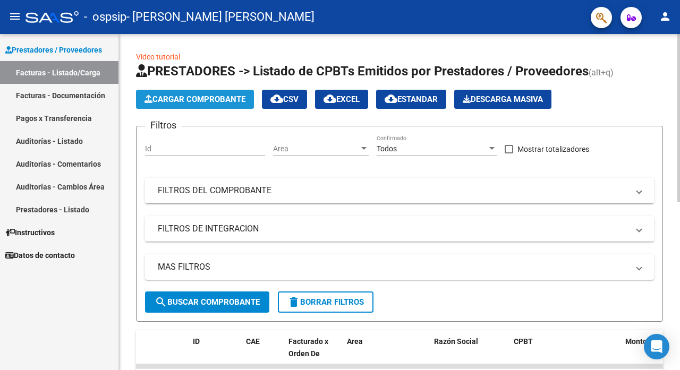
click at [200, 103] on span "Cargar Comprobante" at bounding box center [194, 100] width 101 height 10
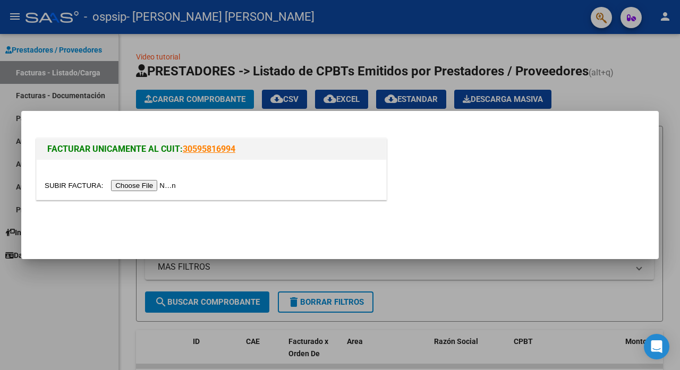
click at [139, 184] on input "file" at bounding box center [112, 185] width 134 height 11
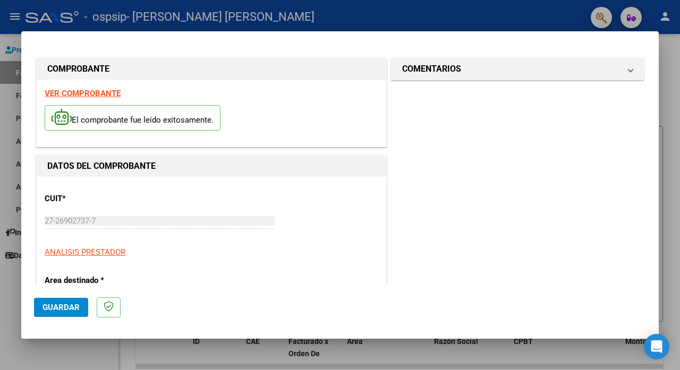
scroll to position [210, 0]
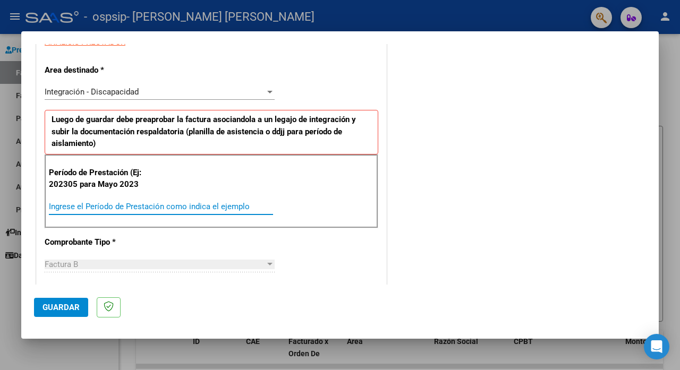
click at [203, 206] on input "Ingrese el Período de Prestación como indica el ejemplo" at bounding box center [161, 207] width 224 height 10
type input "202507"
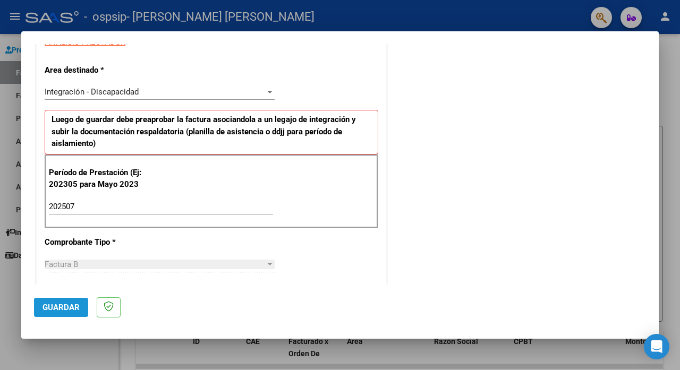
click at [71, 308] on span "Guardar" at bounding box center [60, 308] width 37 height 10
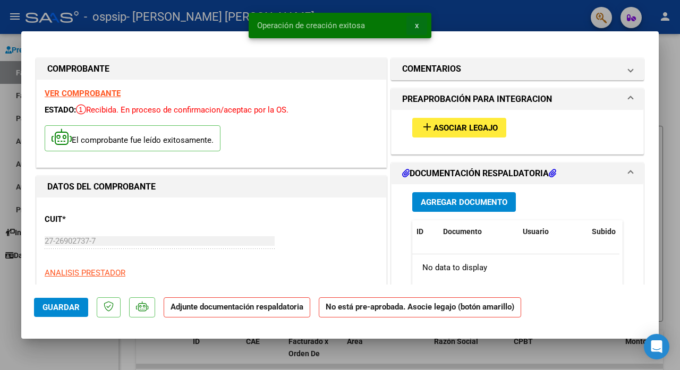
click at [420, 25] on button "x" at bounding box center [416, 25] width 21 height 19
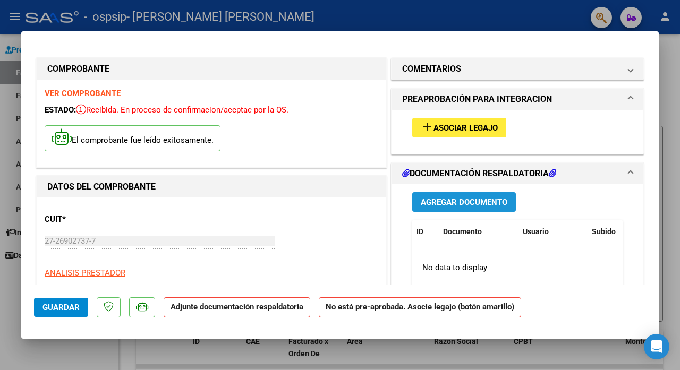
click at [456, 203] on span "Agregar Documento" at bounding box center [464, 203] width 87 height 10
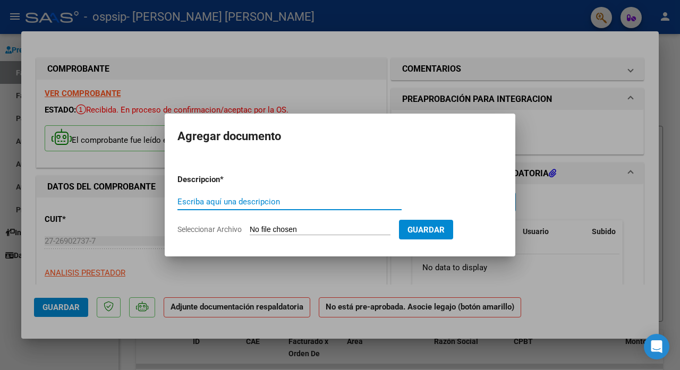
click at [321, 205] on input "Escriba aquí una descripcion" at bounding box center [289, 202] width 224 height 10
type input "asistencia julio 2025"
click at [327, 231] on input "Seleccionar Archivo" at bounding box center [320, 230] width 141 height 10
type input "C:\fakepath\asistencia julio 2025 Simón Acuña.pdf"
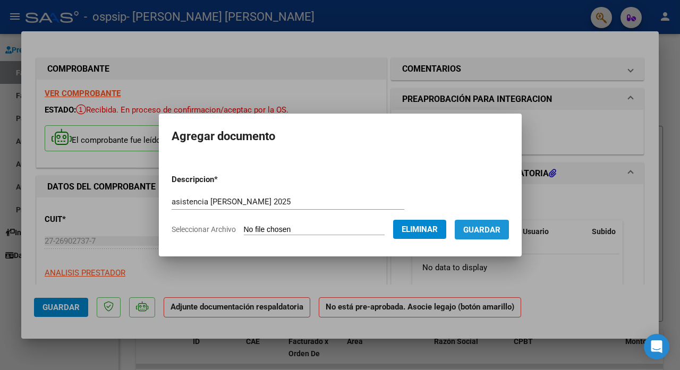
click at [497, 227] on span "Guardar" at bounding box center [481, 230] width 37 height 10
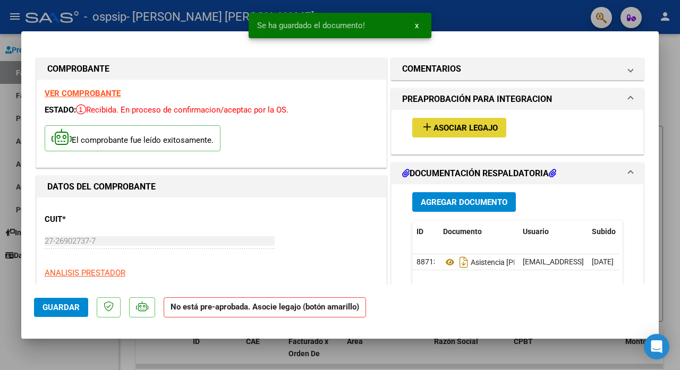
click at [455, 132] on span "Asociar Legajo" at bounding box center [465, 128] width 64 height 10
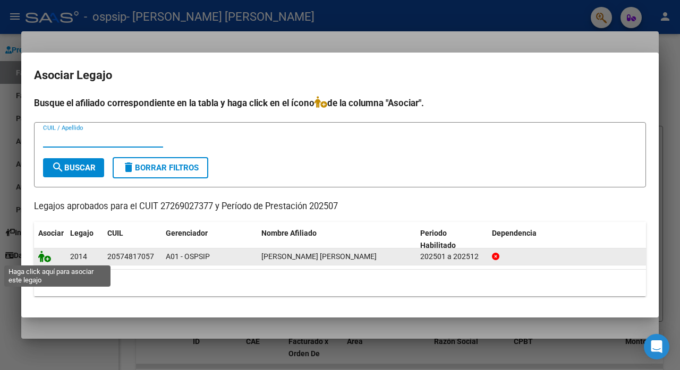
click at [47, 255] on icon at bounding box center [44, 257] width 13 height 12
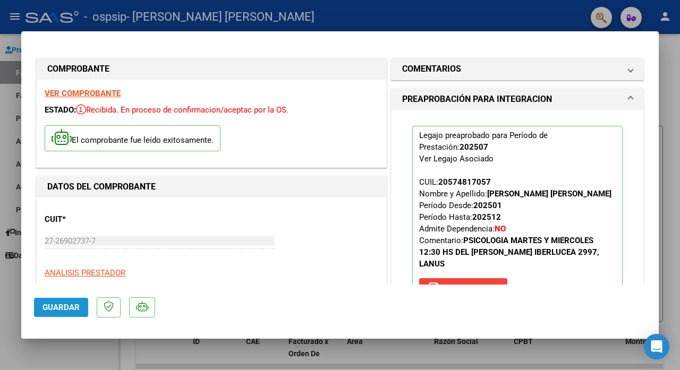
click at [64, 307] on span "Guardar" at bounding box center [60, 308] width 37 height 10
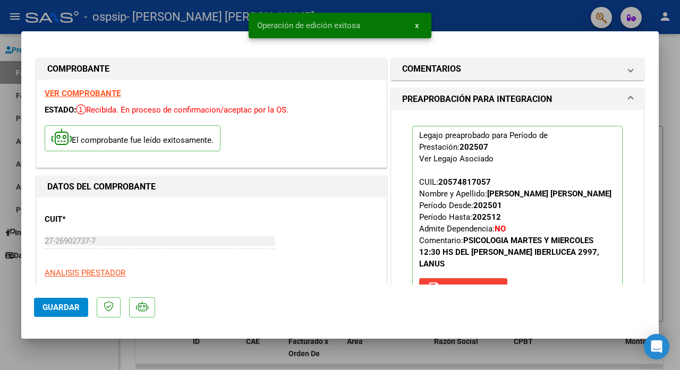
click at [419, 24] on button "x" at bounding box center [416, 25] width 21 height 19
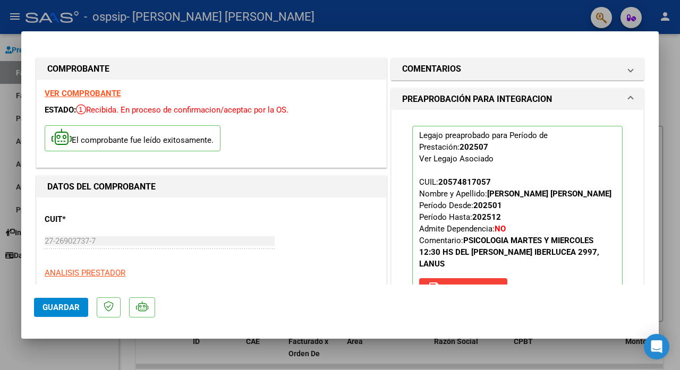
click at [65, 346] on div at bounding box center [340, 185] width 680 height 370
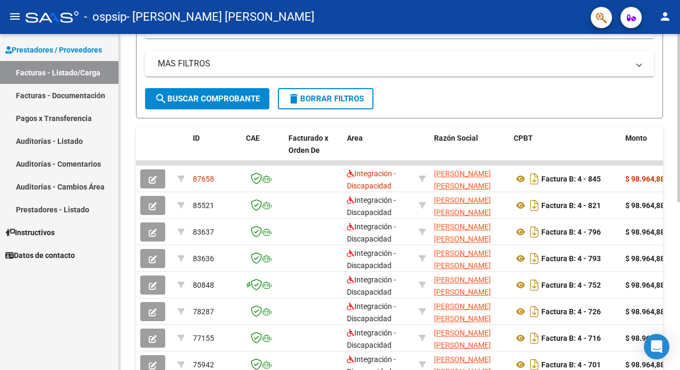
scroll to position [204, 0]
